Goal: Use online tool/utility: Utilize a website feature to perform a specific function

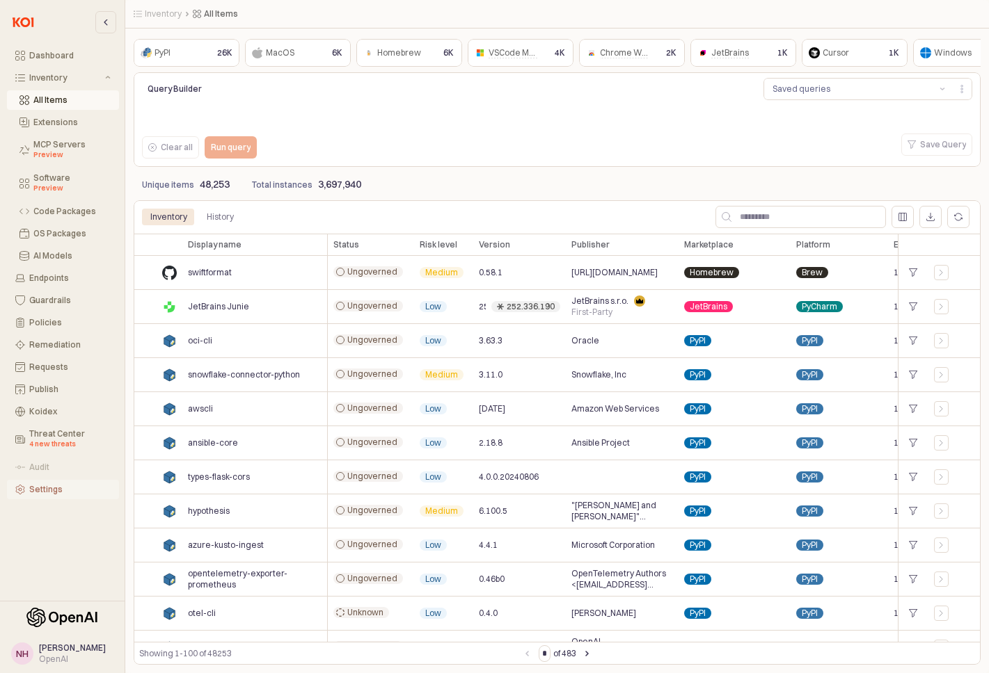
click at [56, 494] on div "Settings" at bounding box center [69, 490] width 81 height 10
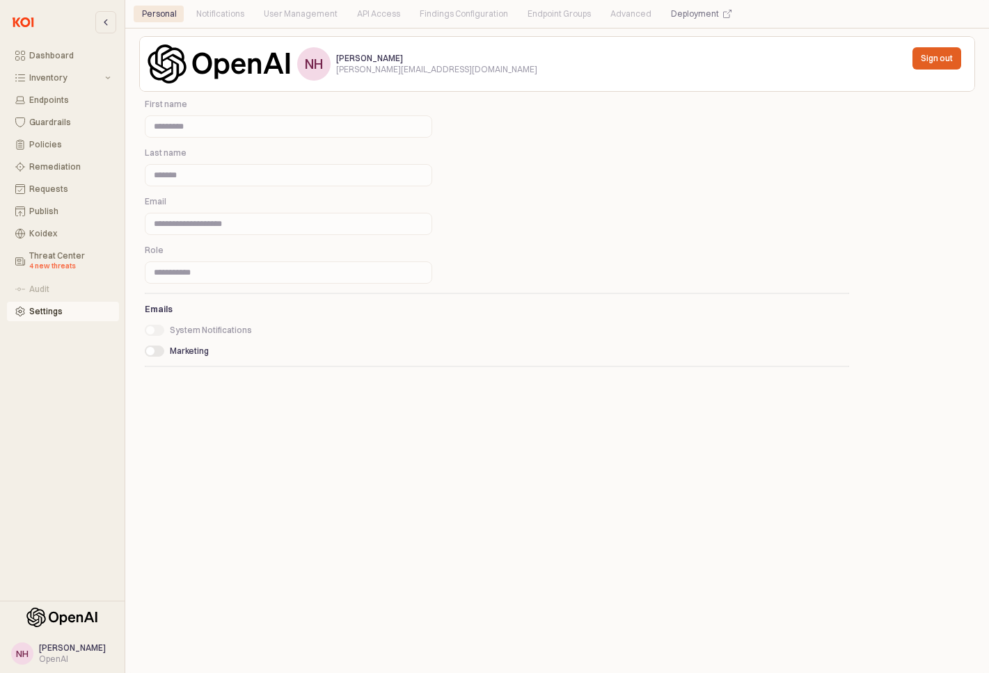
drag, startPoint x: 247, startPoint y: 22, endPoint x: 400, endPoint y: 34, distance: 153.5
click at [248, 22] on div "Personal Notifications User Management API Access Findings Configuration Endpoi…" at bounding box center [557, 14] width 847 height 22
click at [430, 41] on div "NH Nathaniel Hartley nathaniel@openai.com Sign out" at bounding box center [556, 64] width 835 height 56
drag, startPoint x: 320, startPoint y: 24, endPoint x: 407, endPoint y: 13, distance: 87.6
click at [320, 24] on div "Personal Notifications User Management API Access Findings Configuration Endpoi…" at bounding box center [557, 14] width 847 height 22
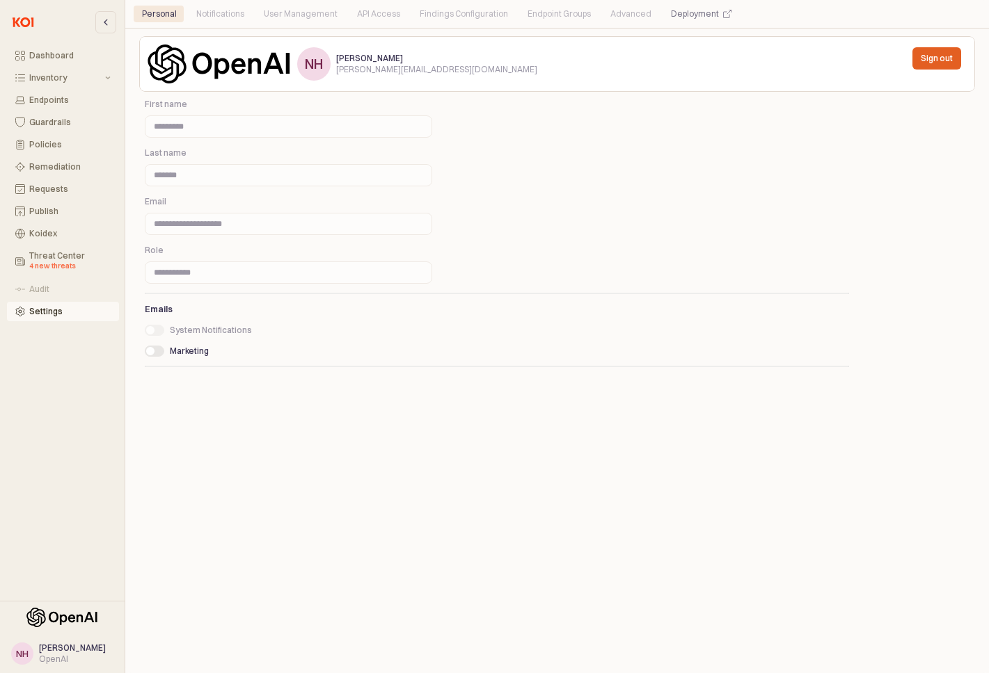
click at [411, 13] on div "Findings Configuration" at bounding box center [463, 14] width 105 height 17
click at [510, 153] on div "**********" at bounding box center [556, 350] width 835 height 629
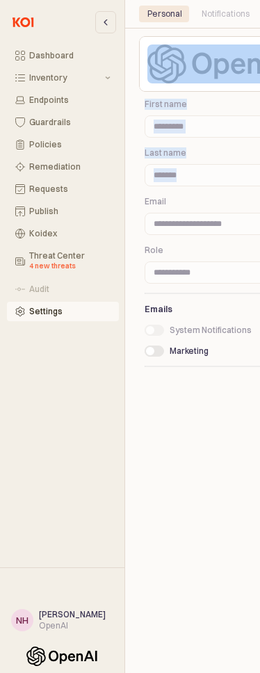
drag, startPoint x: 258, startPoint y: 195, endPoint x: 344, endPoint y: 203, distance: 86.7
click at [260, 203] on html "**********" at bounding box center [130, 336] width 260 height 673
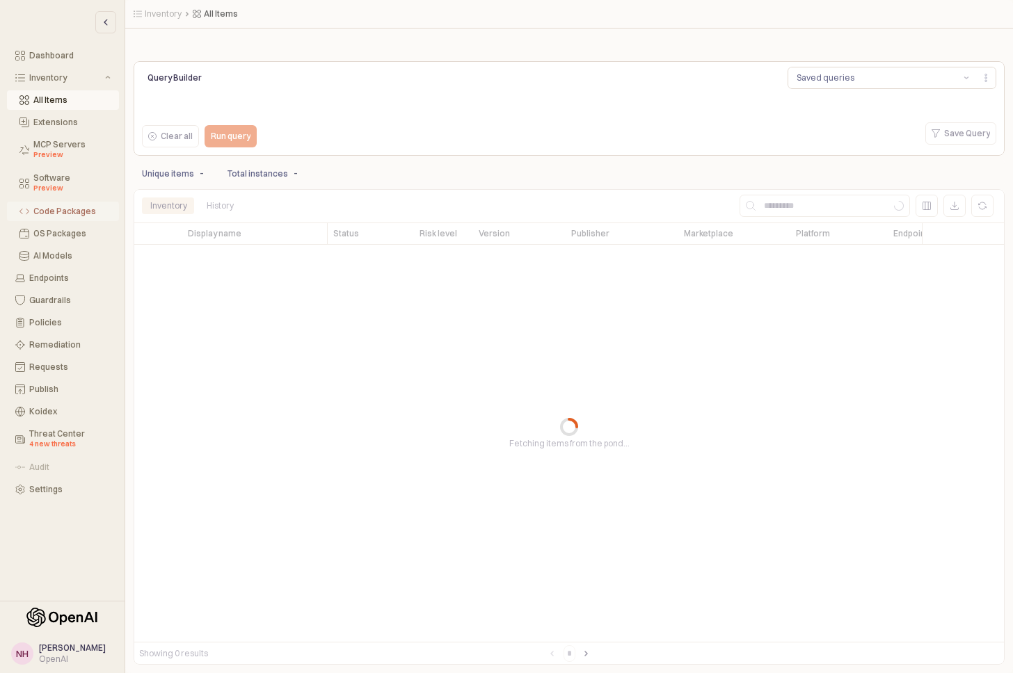
click at [58, 209] on div "Code Packages" at bounding box center [71, 212] width 77 height 10
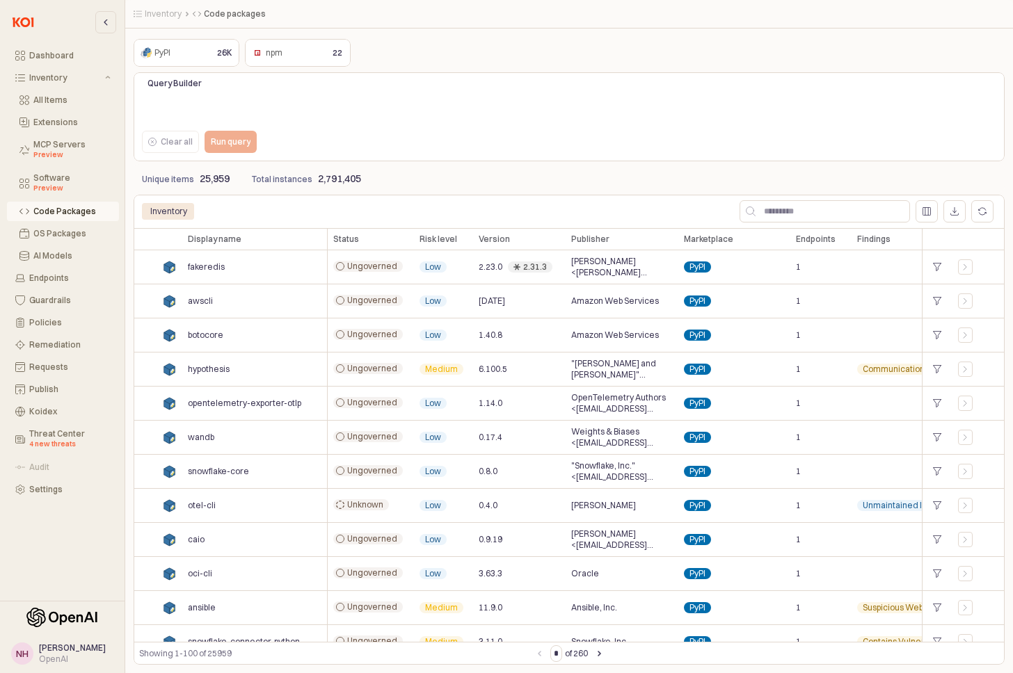
click at [255, 17] on li "Code packages" at bounding box center [229, 13] width 73 height 11
click at [761, 208] on input "App Body" at bounding box center [832, 211] width 154 height 21
paste input "**********"
type input "**********"
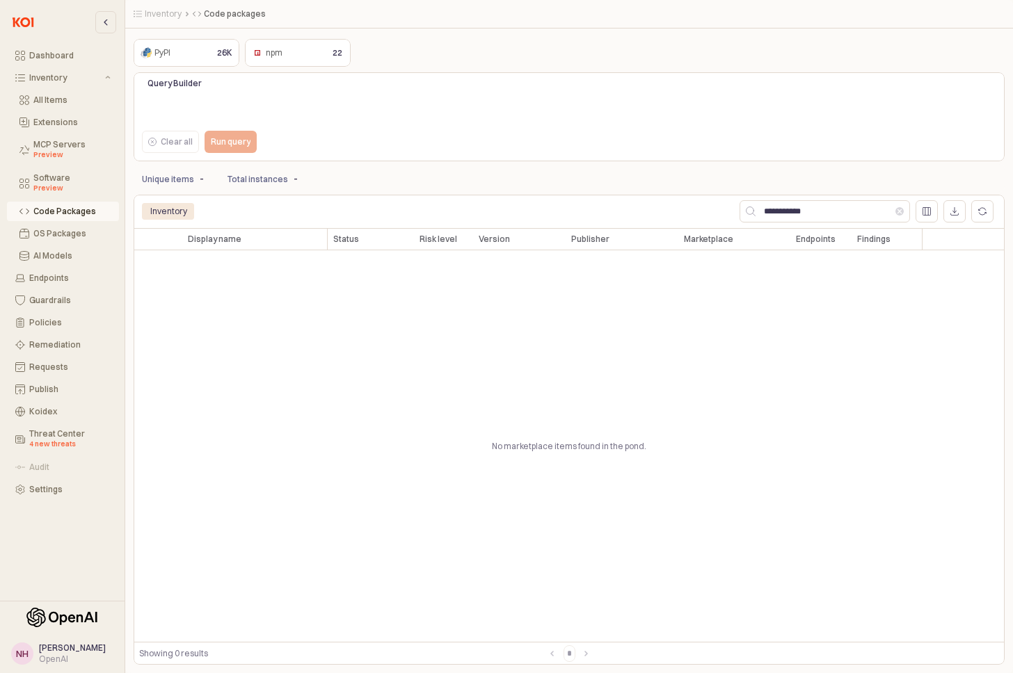
click at [74, 207] on div "Code Packages" at bounding box center [71, 212] width 77 height 10
click at [265, 59] on div "npm" at bounding box center [269, 53] width 38 height 14
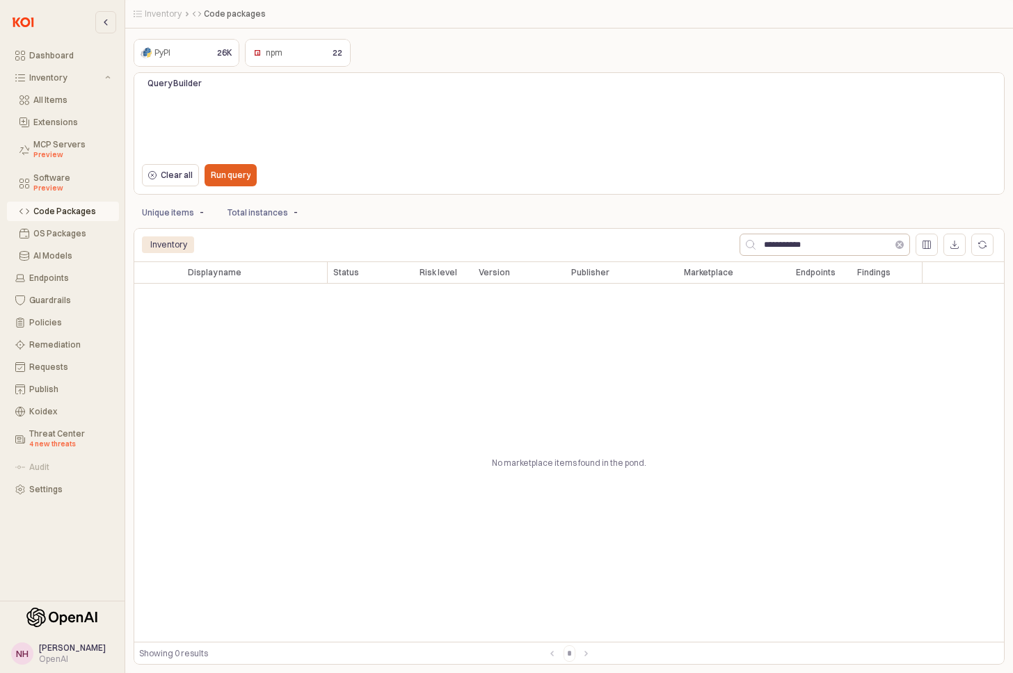
click at [899, 244] on button "Clear" at bounding box center [899, 245] width 8 height 8
click at [66, 214] on div "Code Packages" at bounding box center [71, 212] width 77 height 10
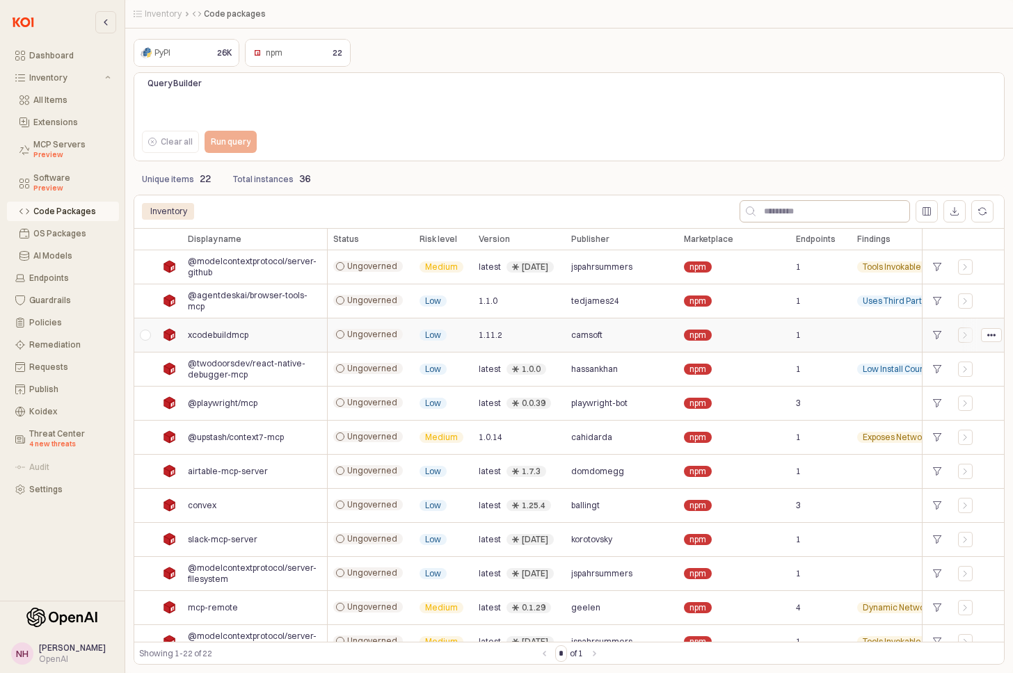
click at [230, 332] on span "xcodebuildmcp" at bounding box center [218, 335] width 61 height 11
copy span "xcodebuildmcp"
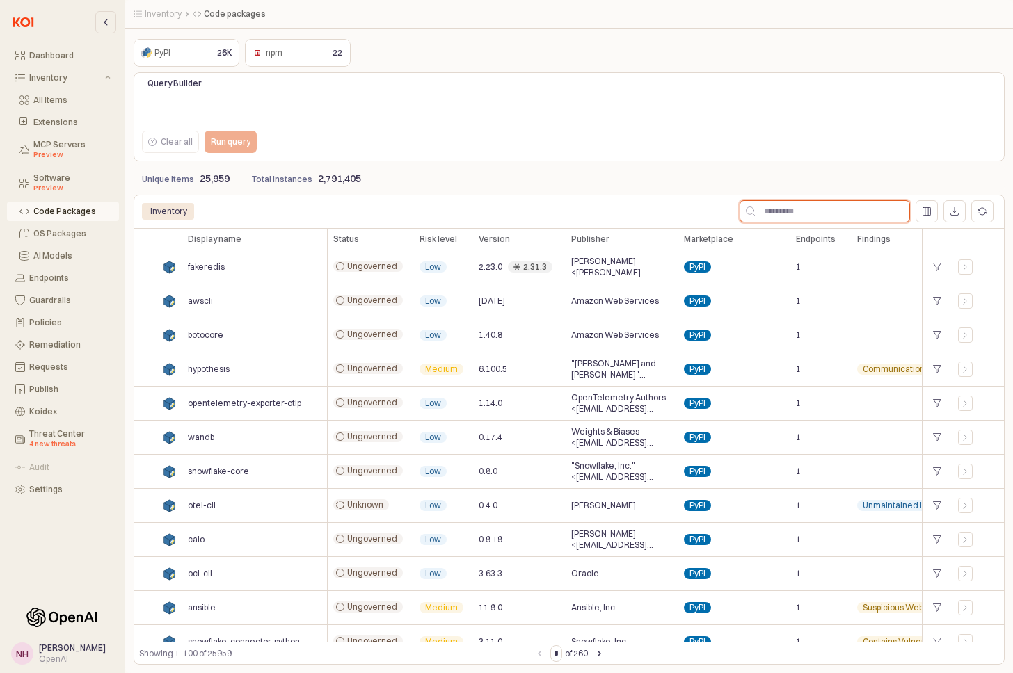
click at [798, 209] on input "App Body" at bounding box center [832, 211] width 154 height 21
paste input "**********"
type input "**********"
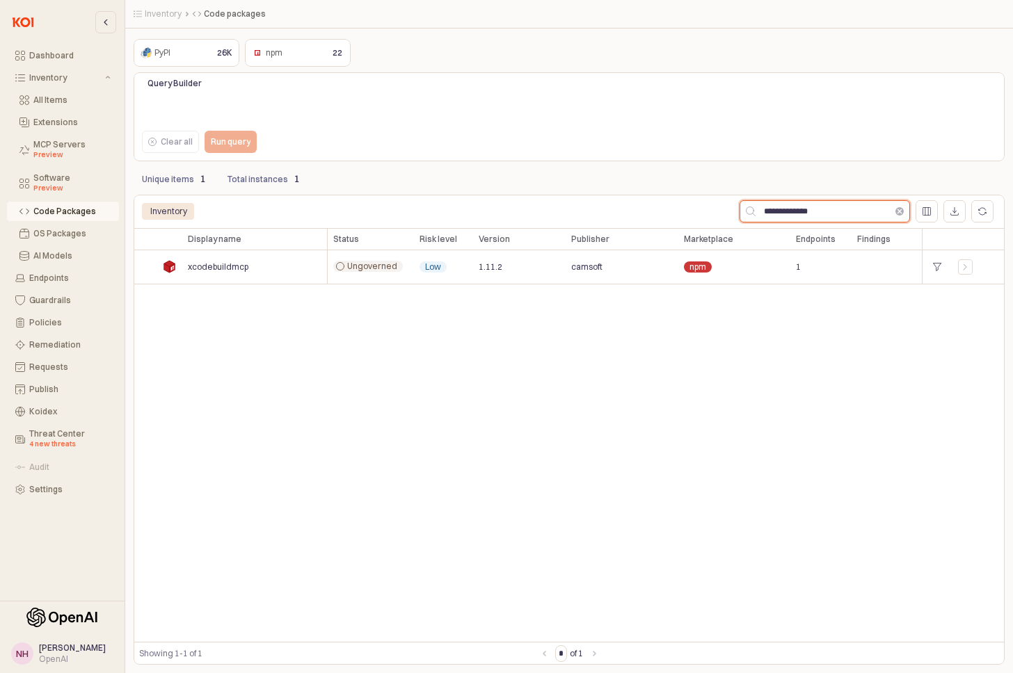
click at [903, 211] on button "Clear" at bounding box center [899, 211] width 8 height 8
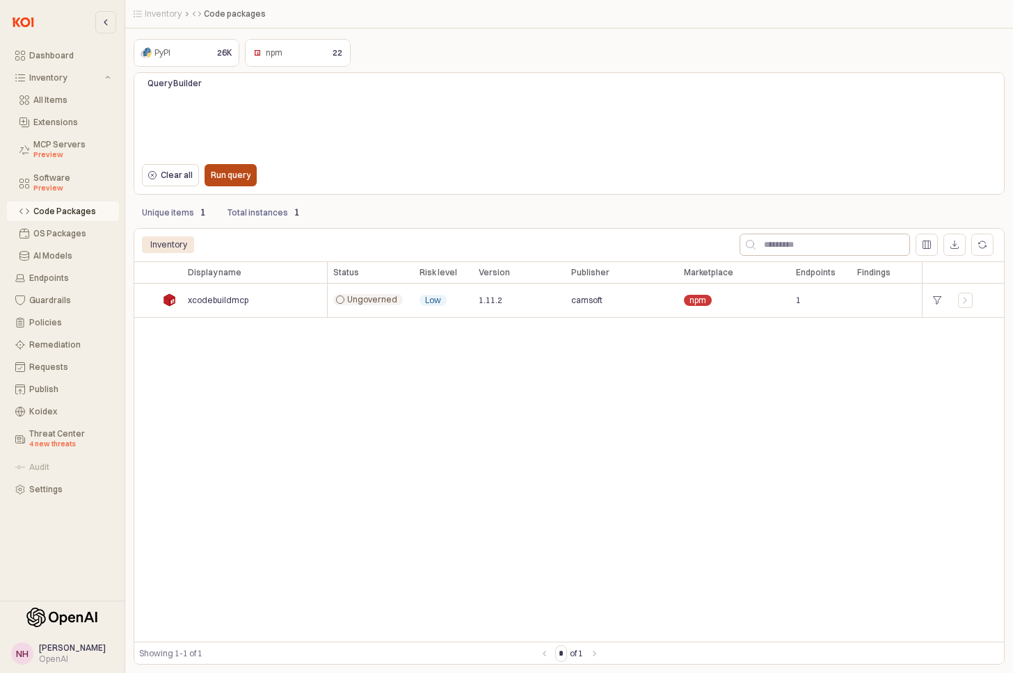
click at [240, 173] on p "Run query" at bounding box center [231, 175] width 40 height 11
click at [451, 189] on div "Clear all Run query" at bounding box center [316, 176] width 360 height 31
click at [293, 55] on div "npm npm" at bounding box center [285, 53] width 72 height 17
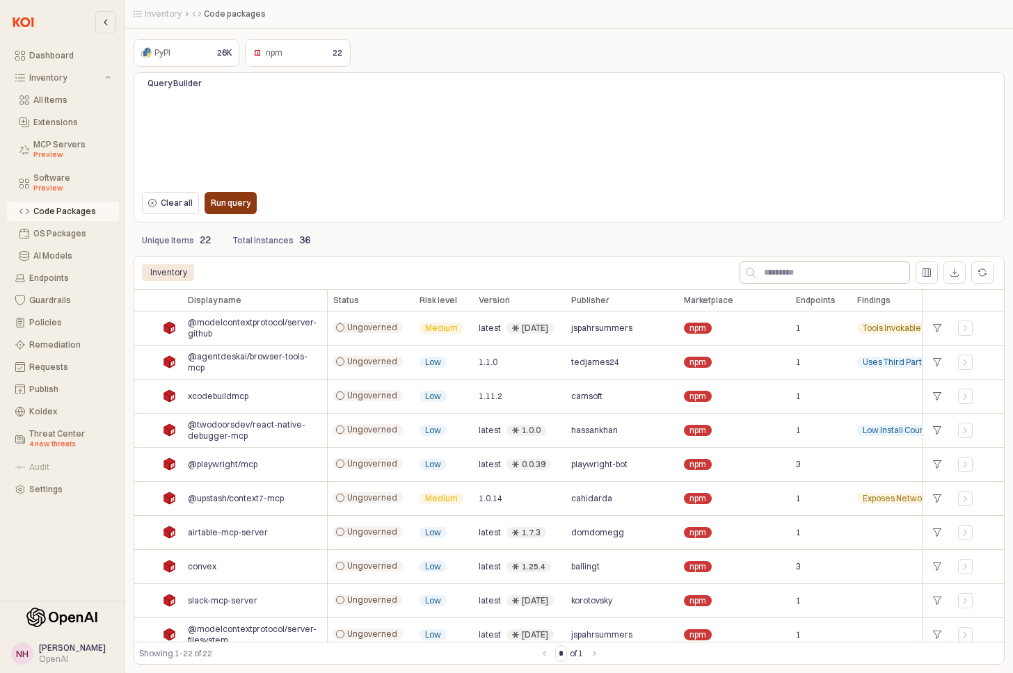
click at [222, 203] on p "Run query" at bounding box center [231, 203] width 40 height 11
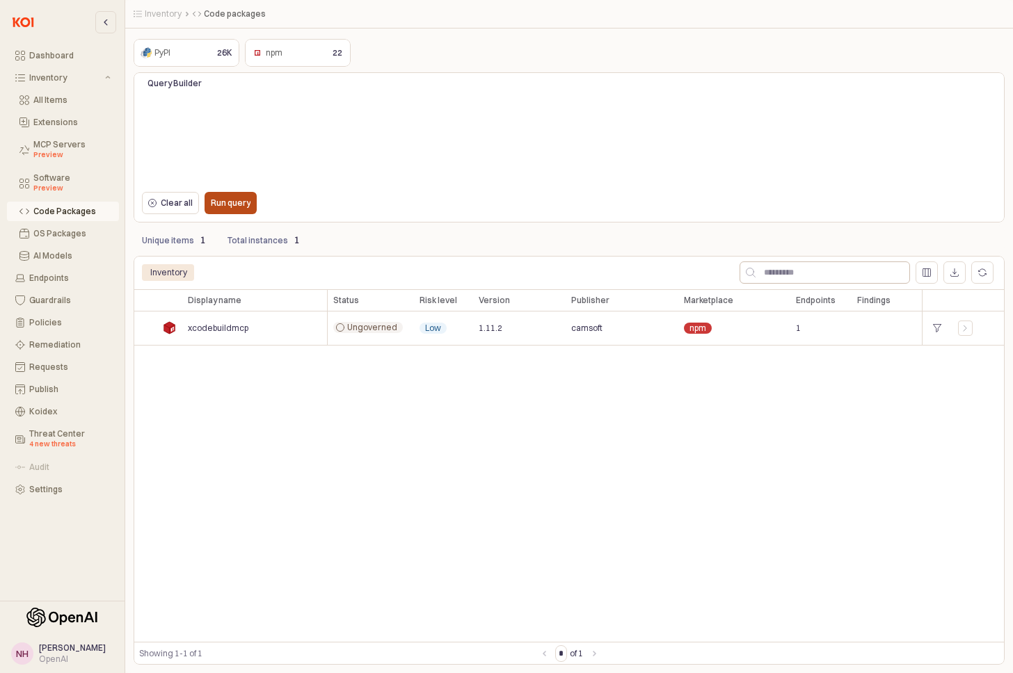
click at [225, 200] on p "Run query" at bounding box center [231, 203] width 40 height 11
click at [40, 78] on div "Inventory" at bounding box center [65, 78] width 73 height 10
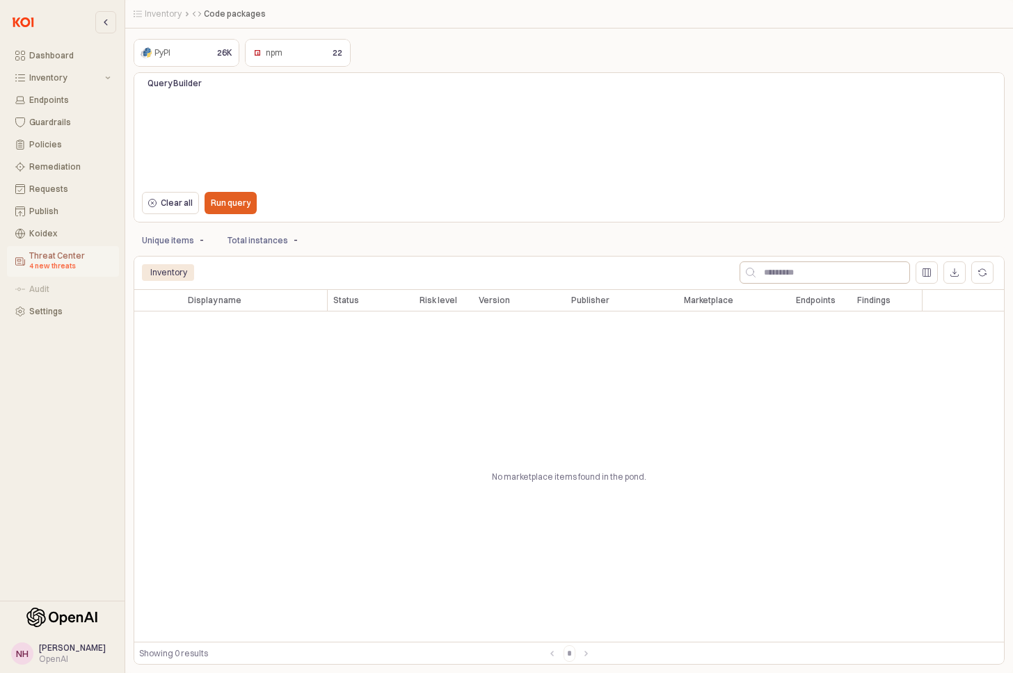
click at [70, 259] on div "Threat Center 4 new threats" at bounding box center [69, 261] width 81 height 21
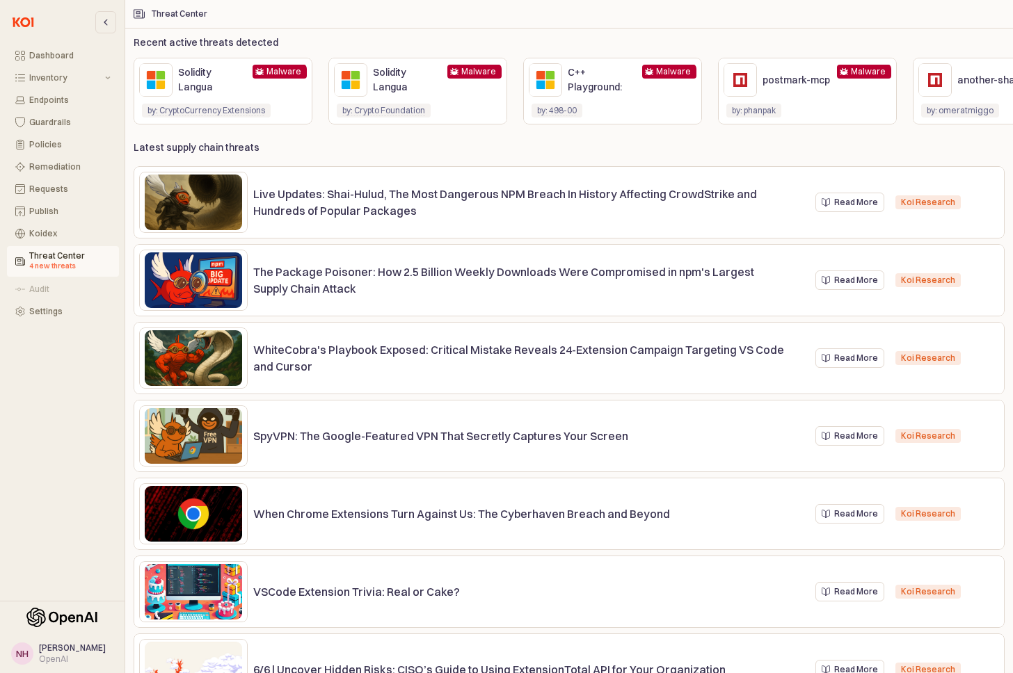
click at [298, 145] on div "Latest supply chain threats Live Updates: Shai-Hulud, The Most Dangerous NPM Br…" at bounding box center [569, 407] width 871 height 532
click at [205, 79] on p "Solidity Langua" at bounding box center [212, 79] width 69 height 29
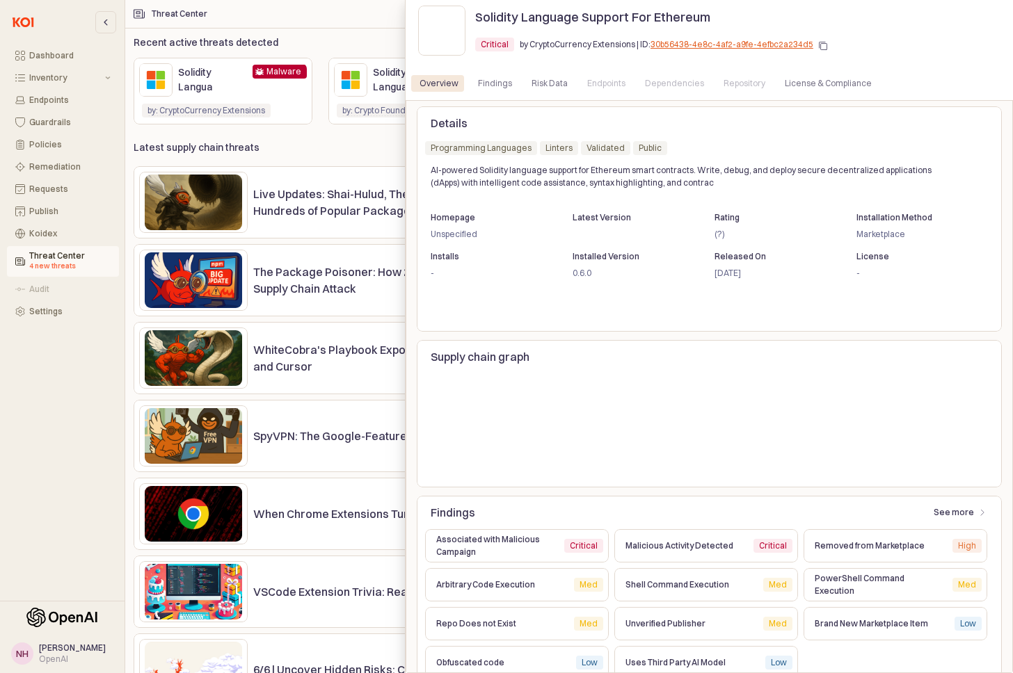
scroll to position [224, 0]
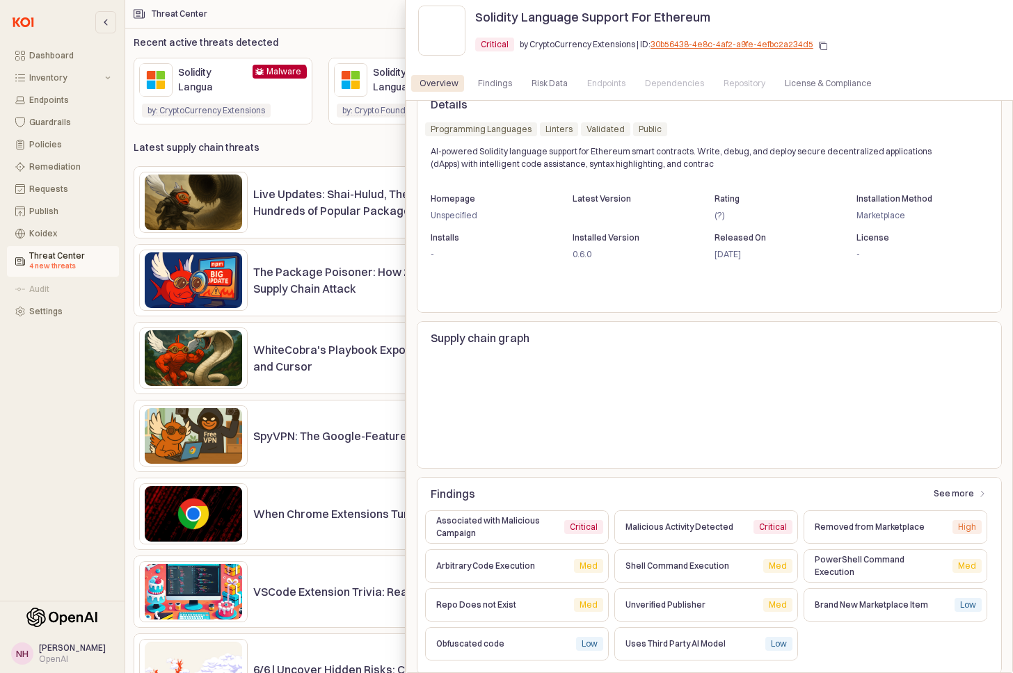
click at [269, 139] on div at bounding box center [506, 336] width 1013 height 673
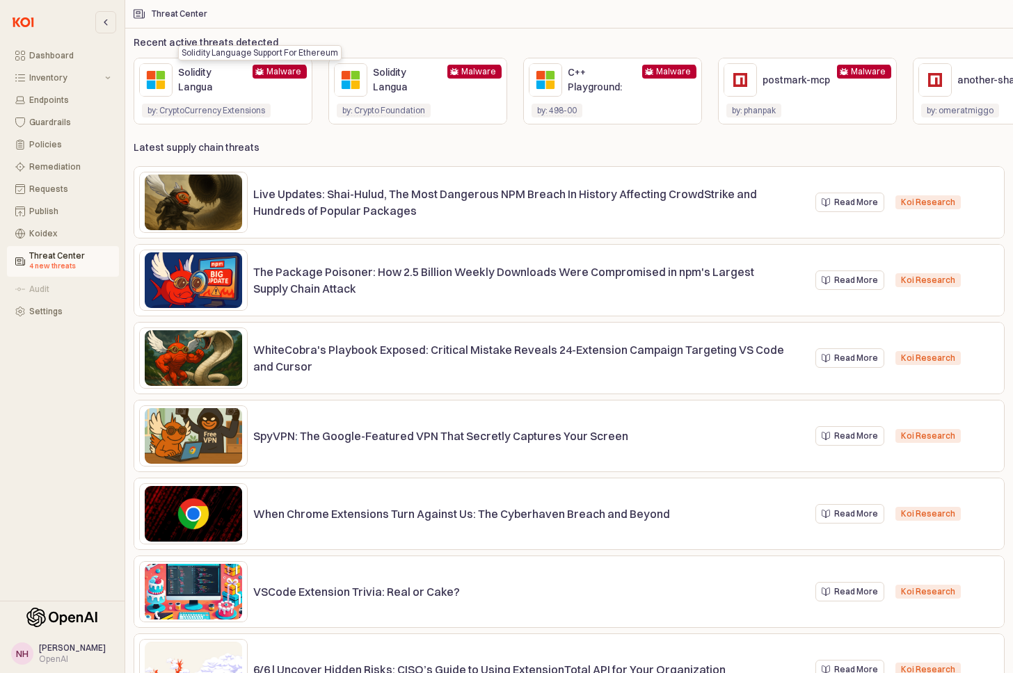
click at [789, 81] on p "postmark-mcp" at bounding box center [796, 80] width 69 height 15
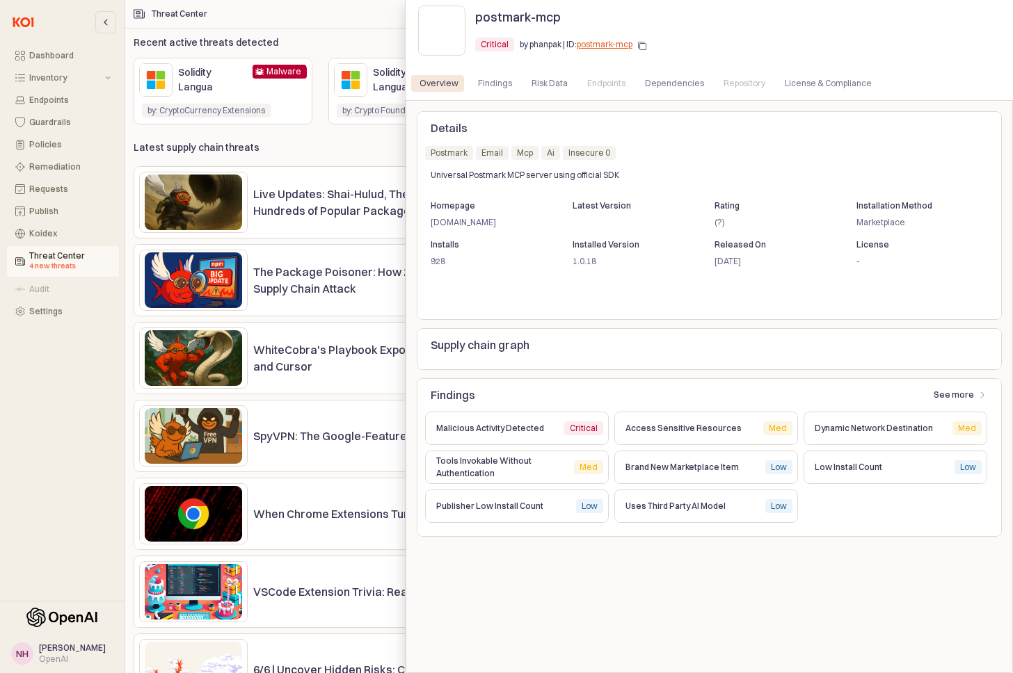
click at [584, 43] on link "postmark-mcp" at bounding box center [605, 44] width 56 height 10
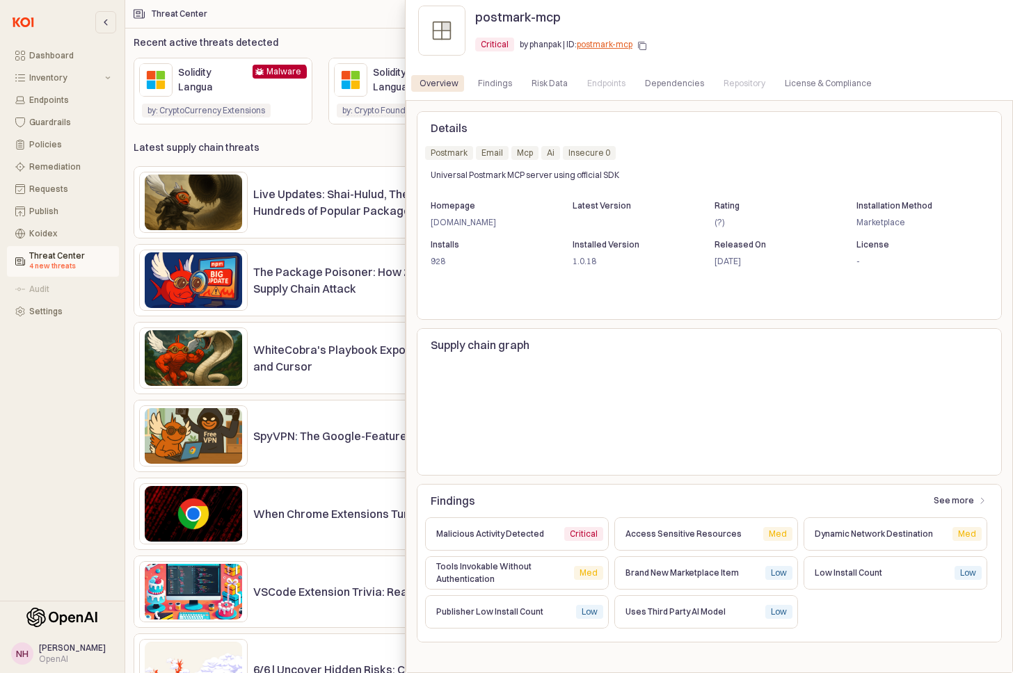
click at [373, 255] on div at bounding box center [506, 336] width 1013 height 673
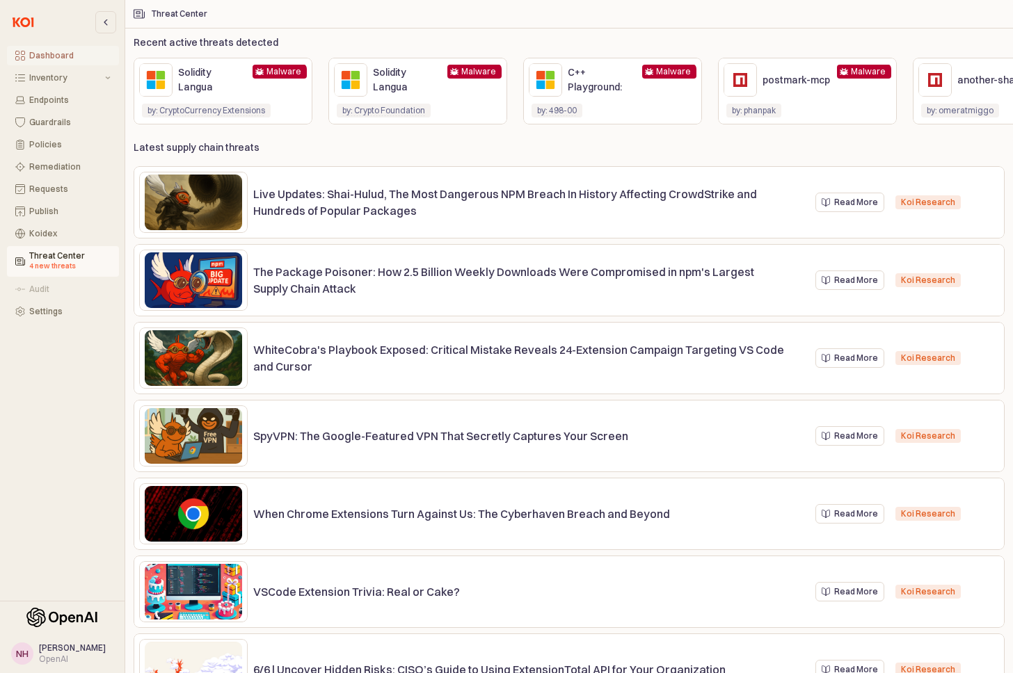
click at [80, 57] on div "Dashboard" at bounding box center [69, 56] width 81 height 10
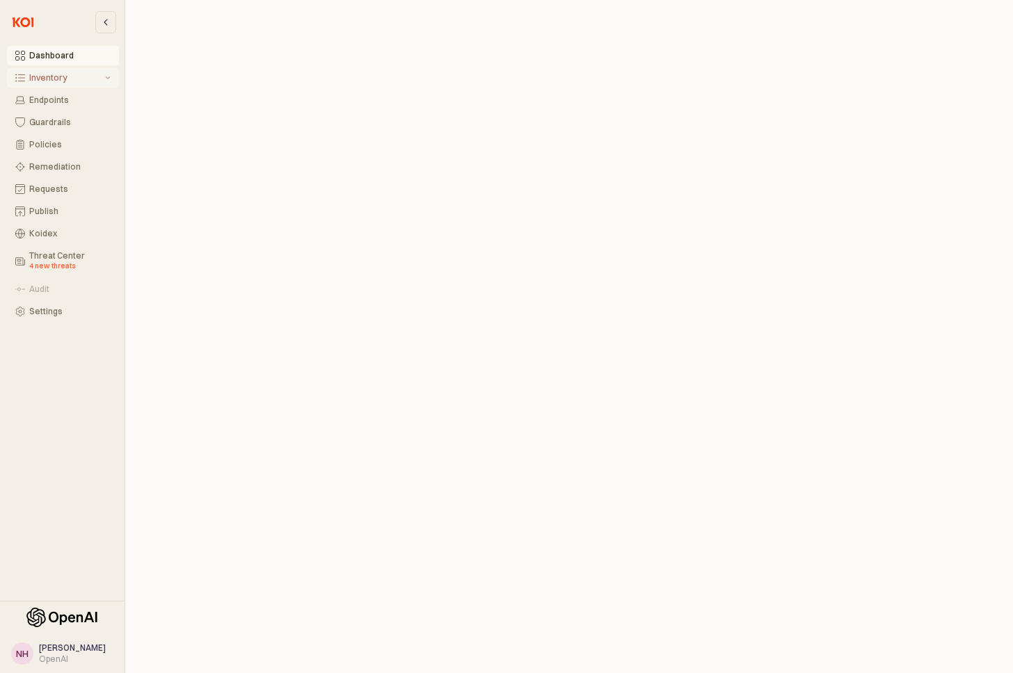
click at [68, 81] on div "Inventory" at bounding box center [65, 78] width 73 height 10
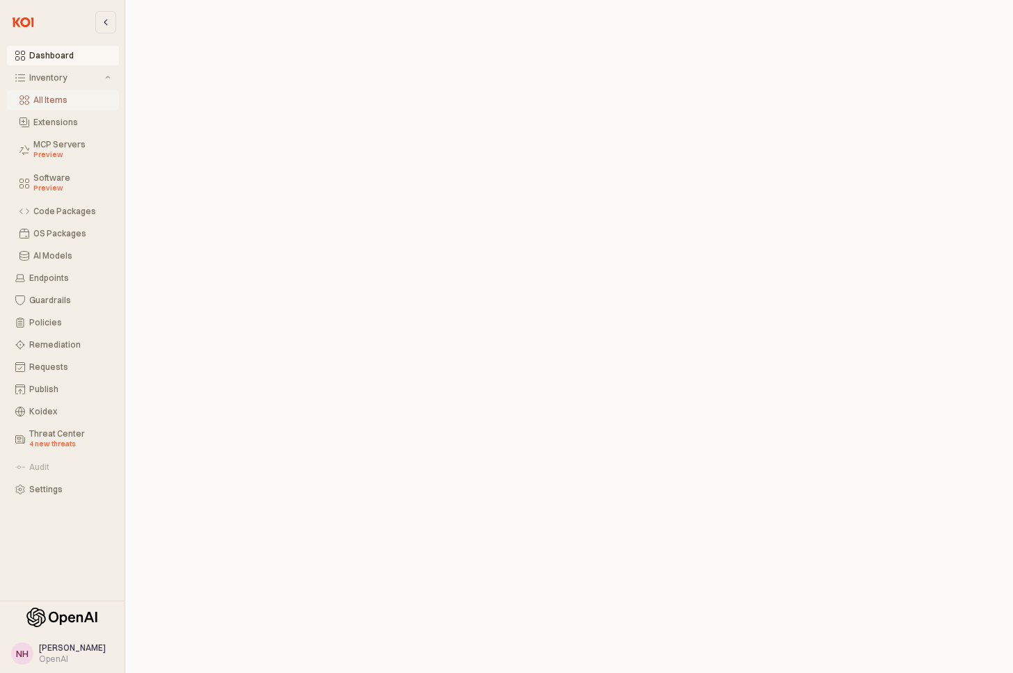
click at [70, 99] on div "All Items" at bounding box center [71, 100] width 77 height 10
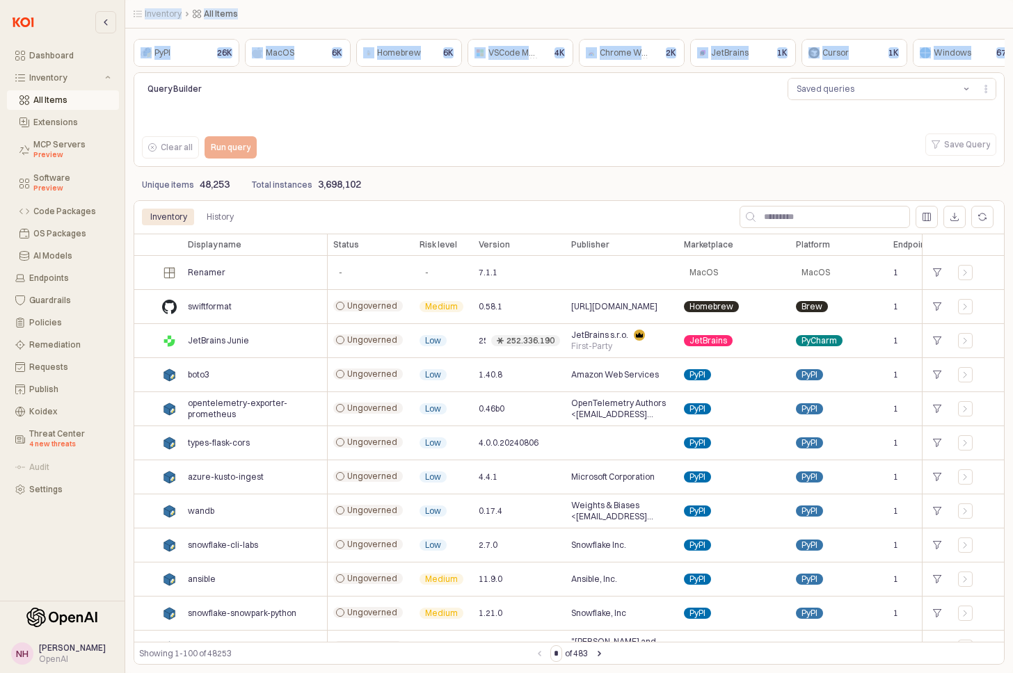
drag, startPoint x: 1010, startPoint y: 68, endPoint x: 963, endPoint y: 91, distance: 52.6
click at [1012, 74] on html "Skip to main content Dashboard Inventory All Items Extensions MCP Servers Previ…" at bounding box center [506, 336] width 1013 height 673
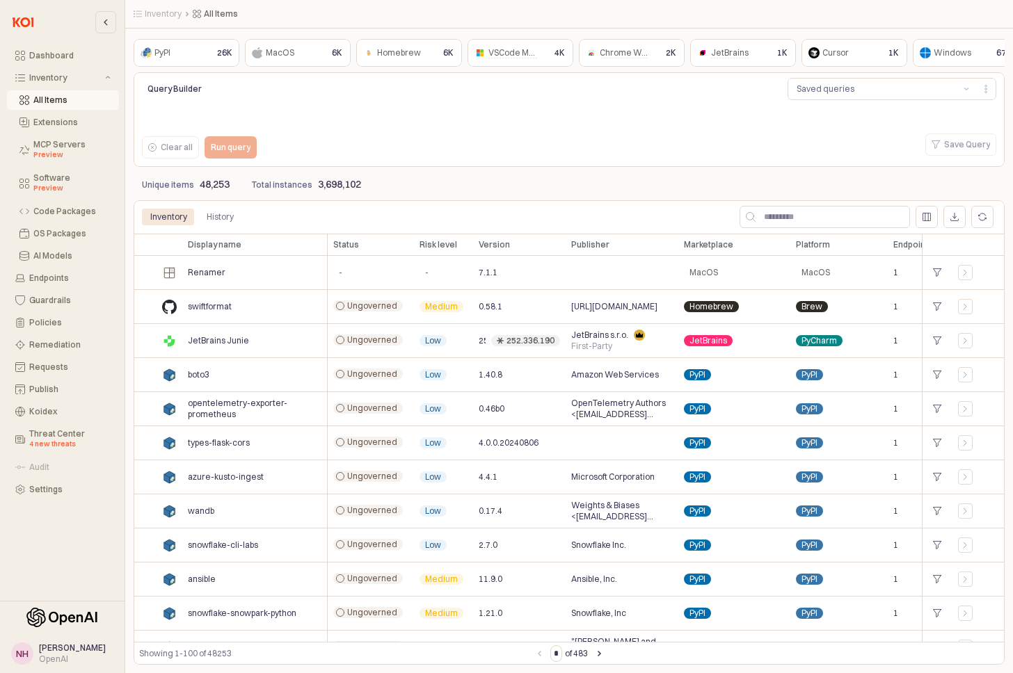
click at [712, 95] on div "Query Builder Saved queries" at bounding box center [569, 89] width 854 height 28
